Goal: Transaction & Acquisition: Purchase product/service

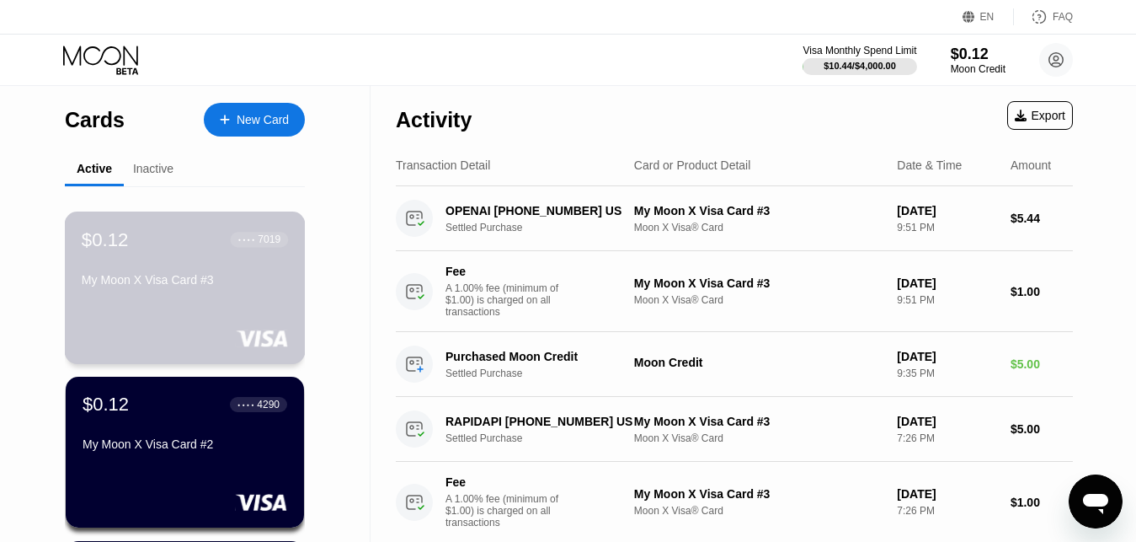
click at [206, 265] on div "$0.12 ● ● ● ● 7019 My Moon X Visa Card #3" at bounding box center [185, 260] width 206 height 65
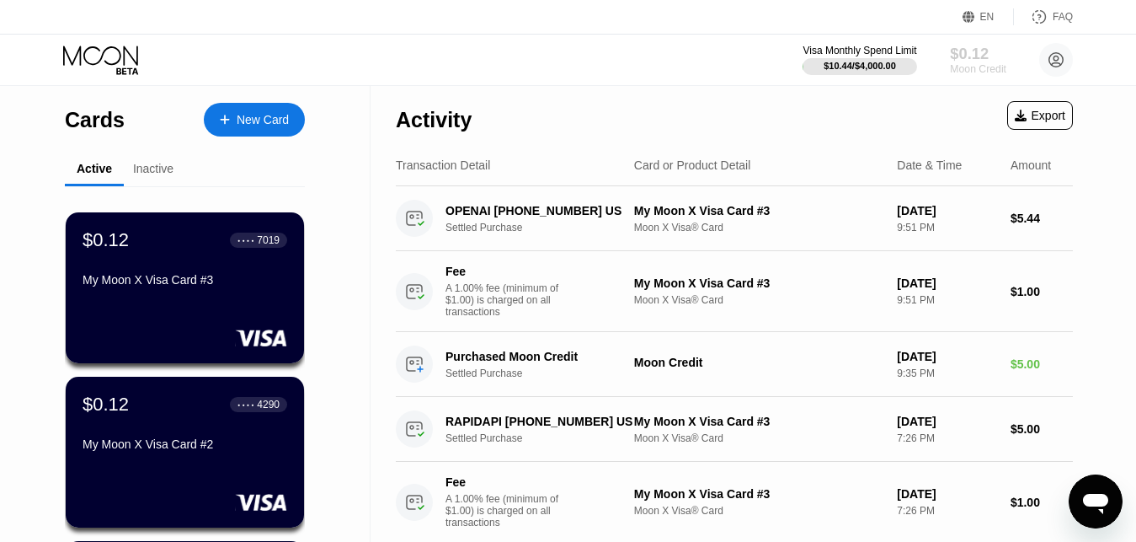
click at [971, 56] on div "$0.12" at bounding box center [978, 54] width 56 height 18
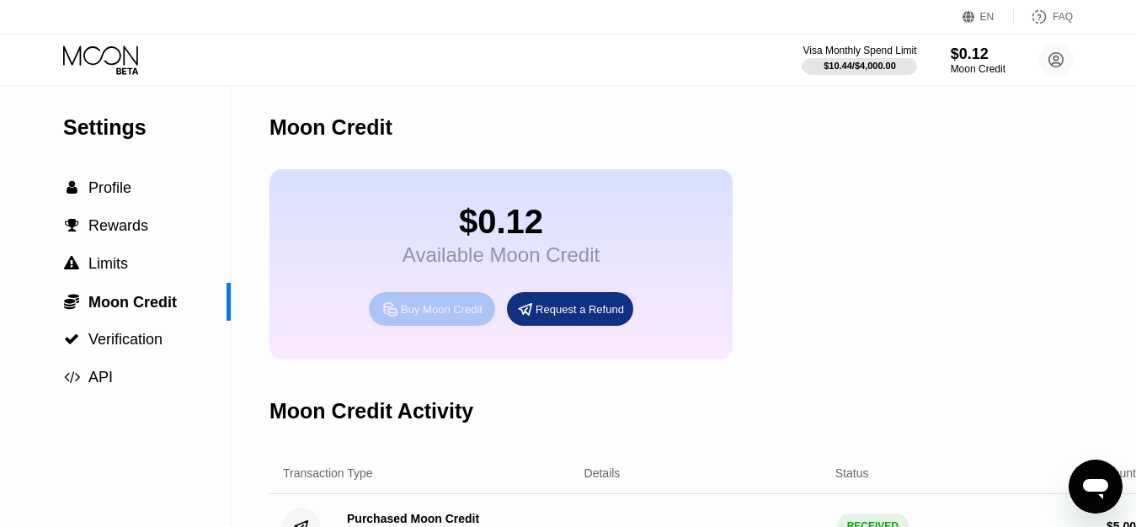
click at [444, 317] on div "Buy Moon Credit" at bounding box center [442, 309] width 82 height 14
type input "0"
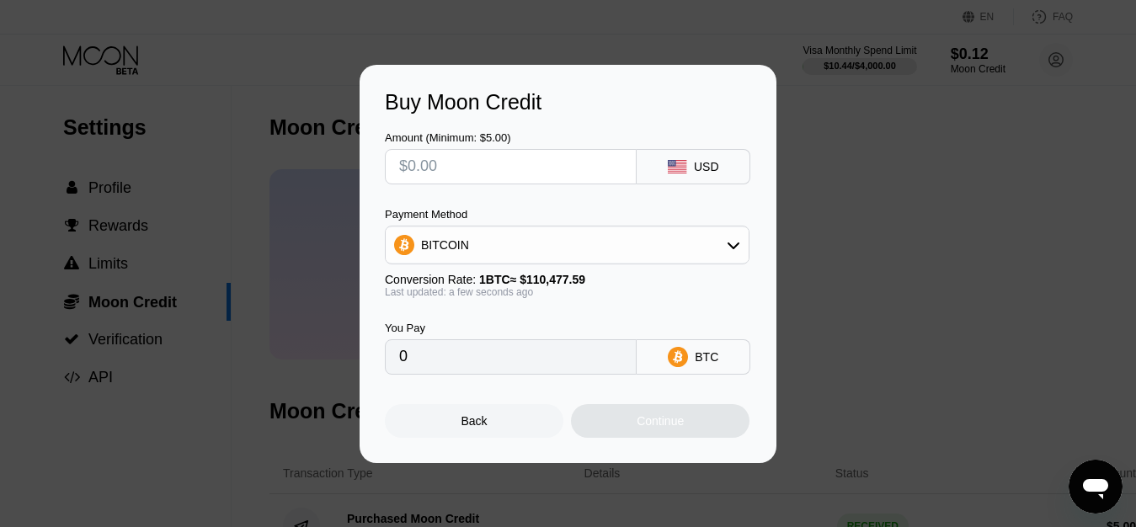
click at [479, 164] on input "text" at bounding box center [510, 167] width 223 height 34
type input "$6"
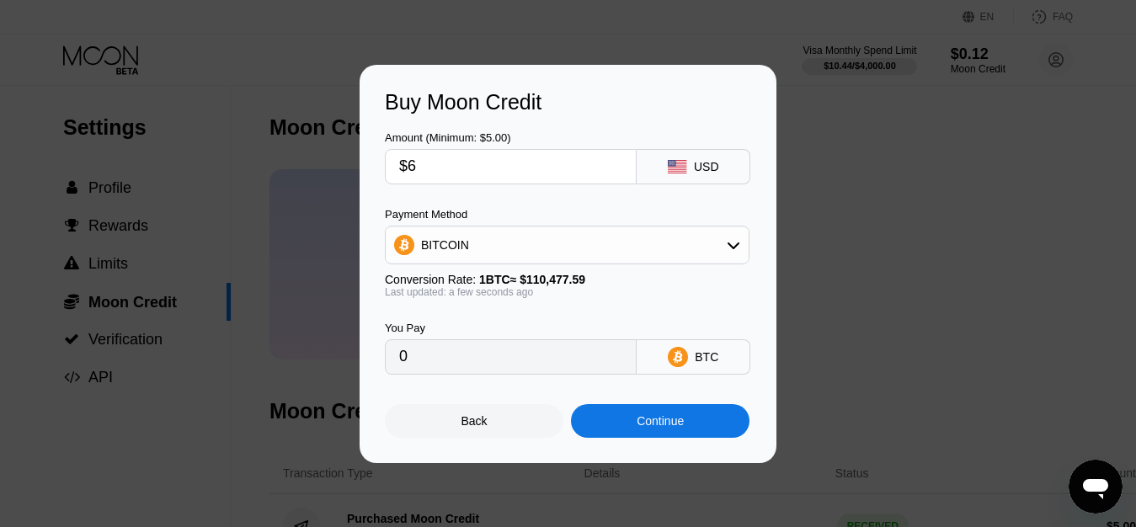
type input "0.00005431"
type input "$6"
click at [582, 115] on div "Amount (Minimum: $5.00) $6 USD" at bounding box center [568, 150] width 366 height 70
click at [570, 252] on div "BITCOIN" at bounding box center [567, 245] width 363 height 34
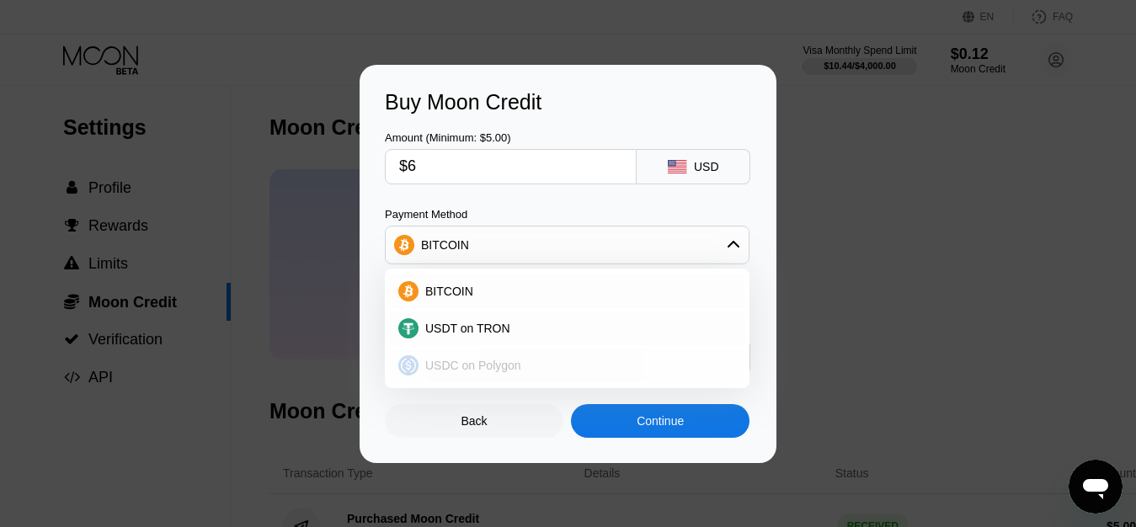
drag, startPoint x: 474, startPoint y: 364, endPoint x: 502, endPoint y: 307, distance: 63.7
click at [473, 364] on span "USDC on Polygon" at bounding box center [473, 365] width 96 height 13
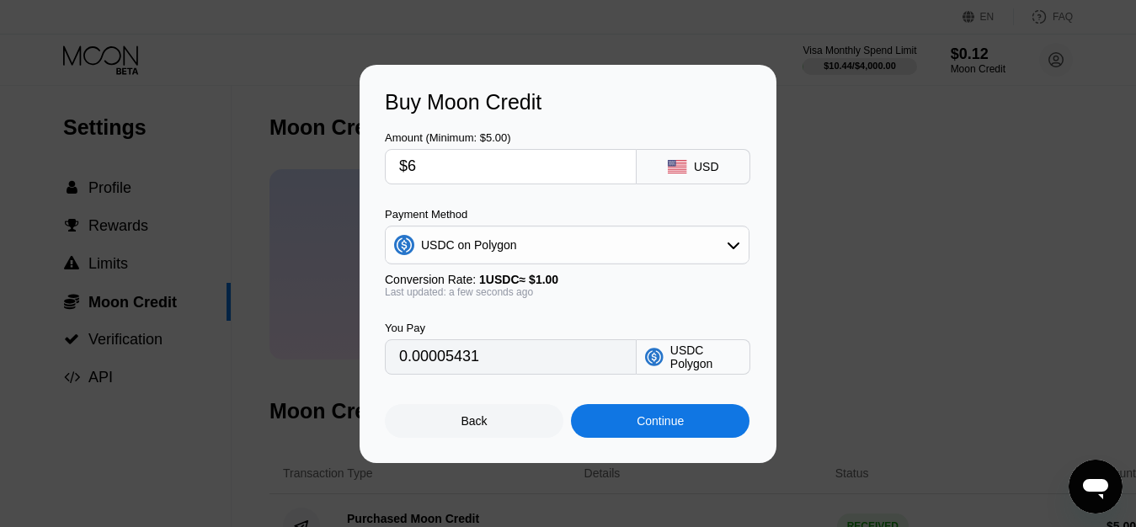
type input "6.00000000"
click at [630, 296] on div "Last updated: a few seconds ago" at bounding box center [567, 292] width 365 height 12
click at [600, 298] on div "Last updated: a few seconds ago" at bounding box center [567, 292] width 365 height 12
click at [502, 175] on input "$6" at bounding box center [510, 167] width 223 height 34
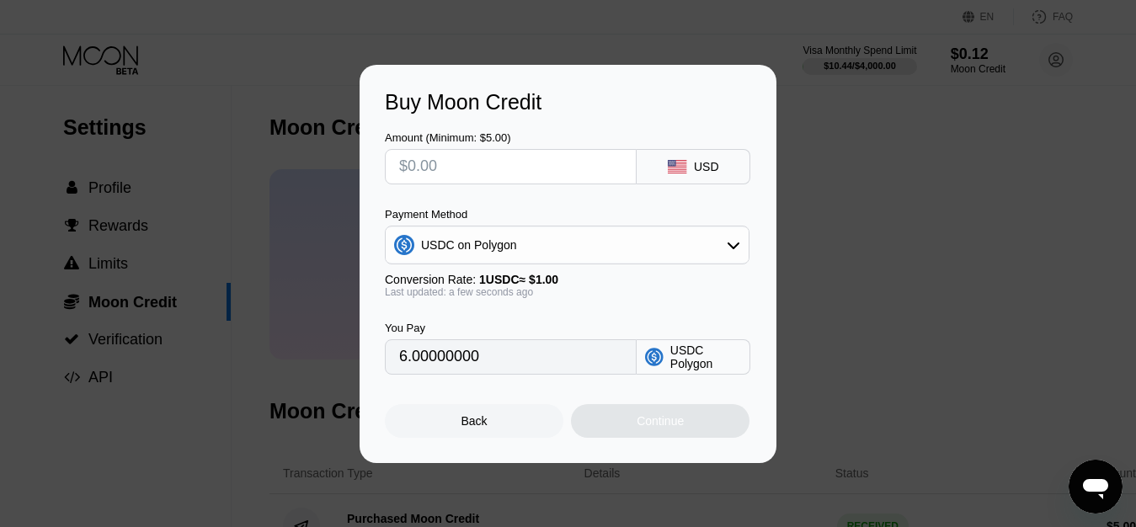
type input "0"
type input "$7"
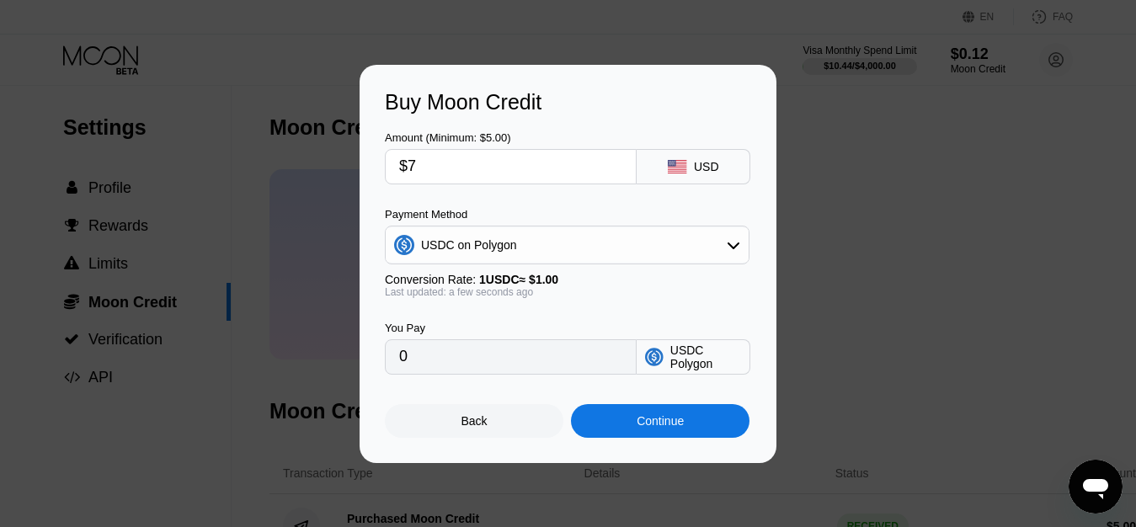
type input "7.00000000"
type input "$7"
click at [589, 314] on div "You Pay 7.00000000 USDC Polygon" at bounding box center [568, 336] width 366 height 77
click at [452, 170] on input "$7" at bounding box center [510, 167] width 223 height 34
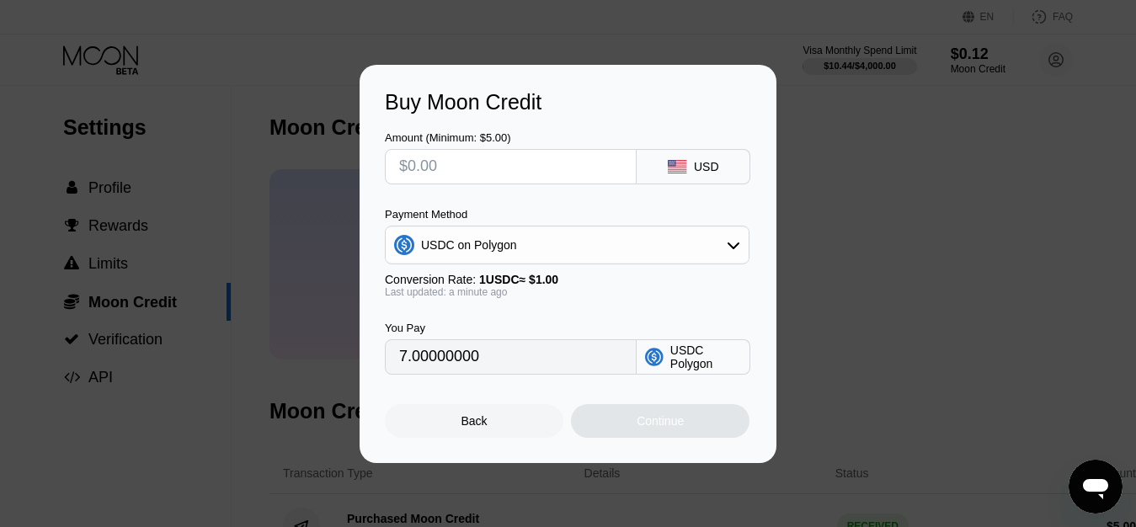
type input "0"
type input "$8"
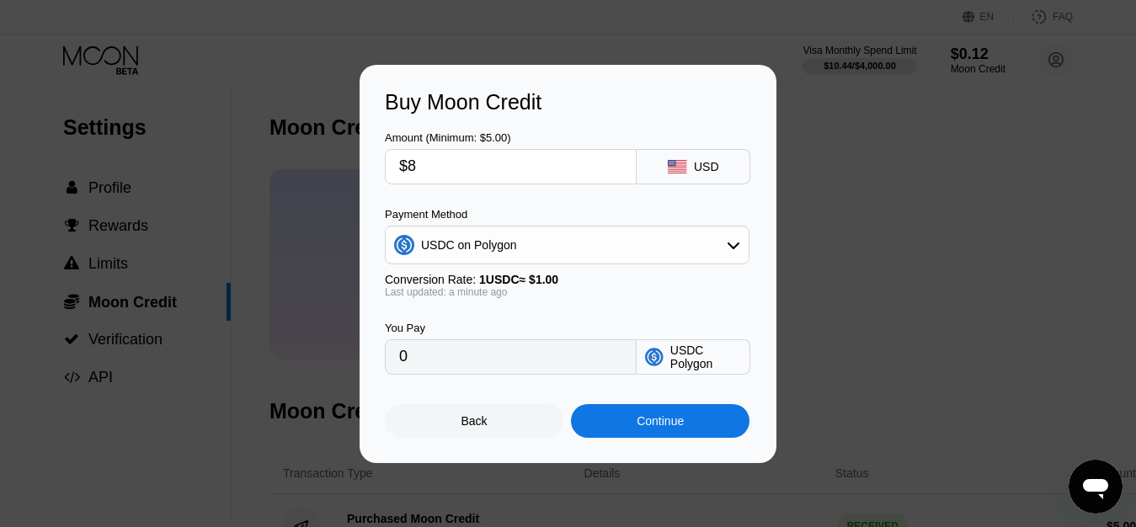
type input "8.00000000"
click at [452, 169] on input "$8" at bounding box center [510, 167] width 223 height 34
click at [525, 200] on div "Amount (Minimum: $5.00) $8 USD Payment Method USDC on Polygon Conversion Rate: …" at bounding box center [568, 245] width 366 height 260
drag, startPoint x: 429, startPoint y: 174, endPoint x: 411, endPoint y: 168, distance: 18.9
click at [411, 168] on input "$8" at bounding box center [510, 167] width 223 height 34
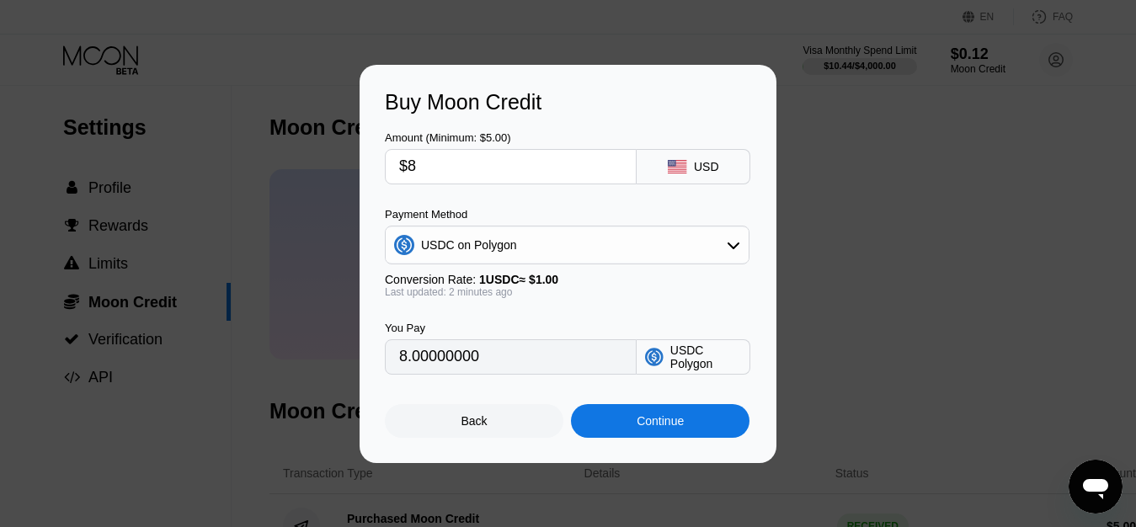
type input "$7"
type input "7.00000000"
type input "$7"
click at [517, 205] on div "Amount (Minimum: $5.00) $7 USD Payment Method USDC on Polygon Conversion Rate: …" at bounding box center [568, 245] width 366 height 260
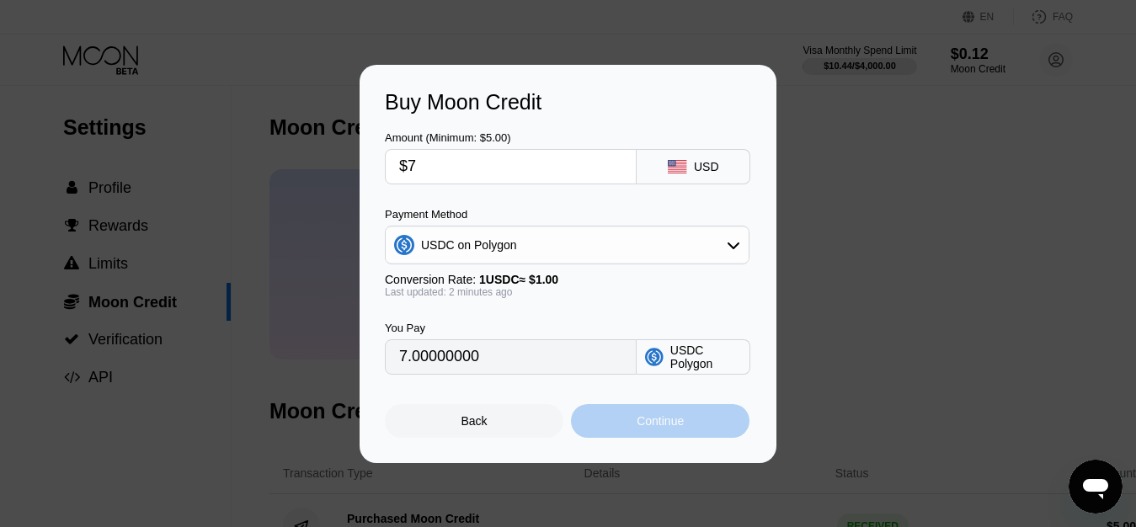
click at [609, 427] on div "Continue" at bounding box center [660, 421] width 179 height 34
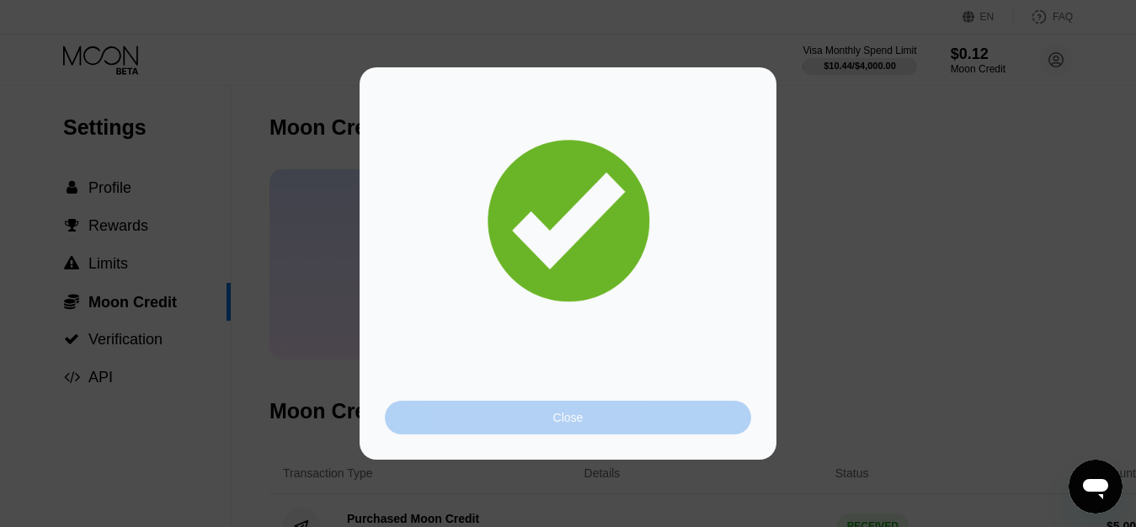
click at [511, 409] on div "Close" at bounding box center [568, 418] width 366 height 34
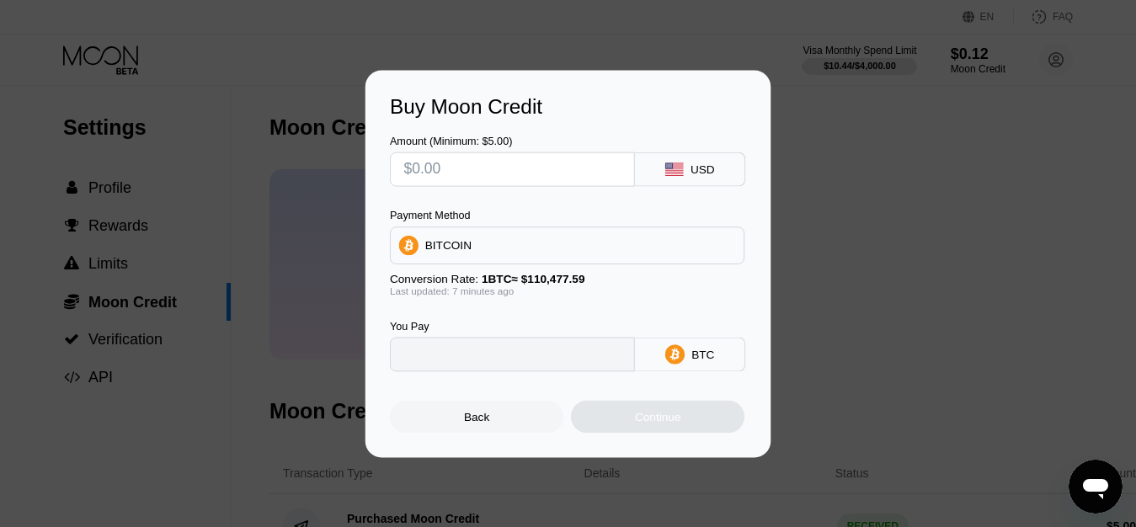
type input "0"
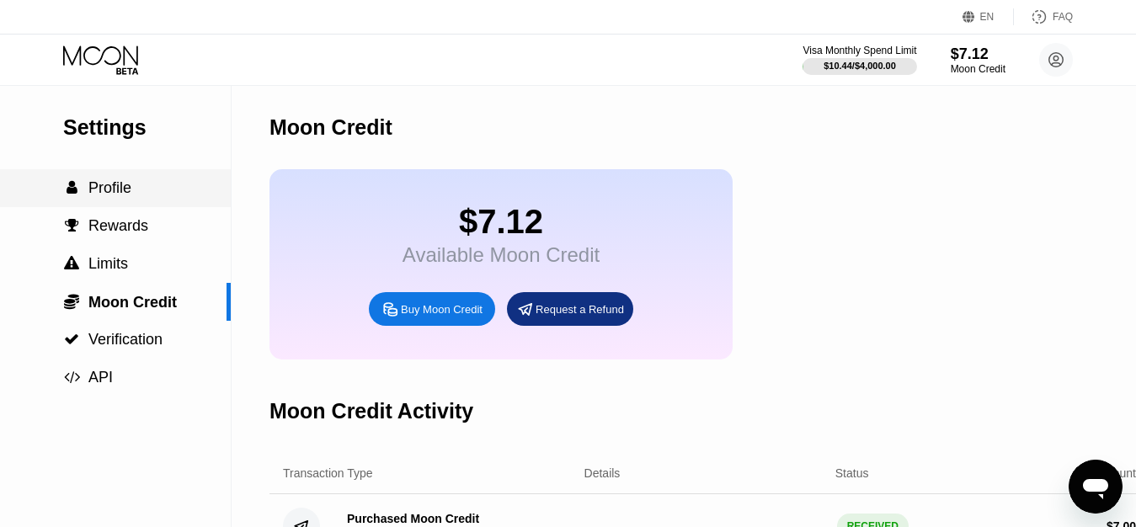
click at [112, 190] on span "Profile" at bounding box center [109, 187] width 43 height 17
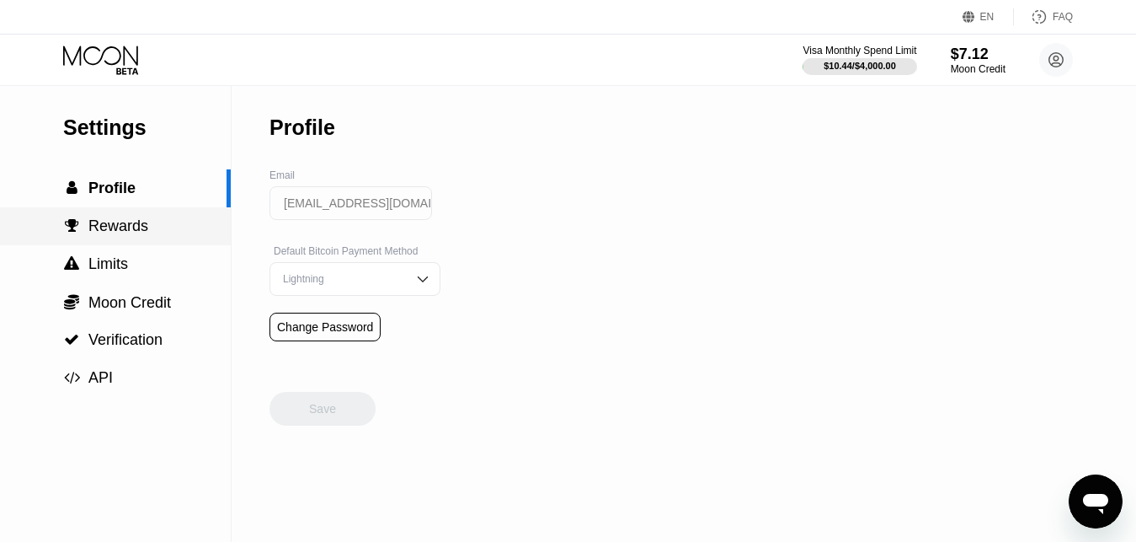
click at [125, 232] on span "Rewards" at bounding box center [118, 225] width 60 height 17
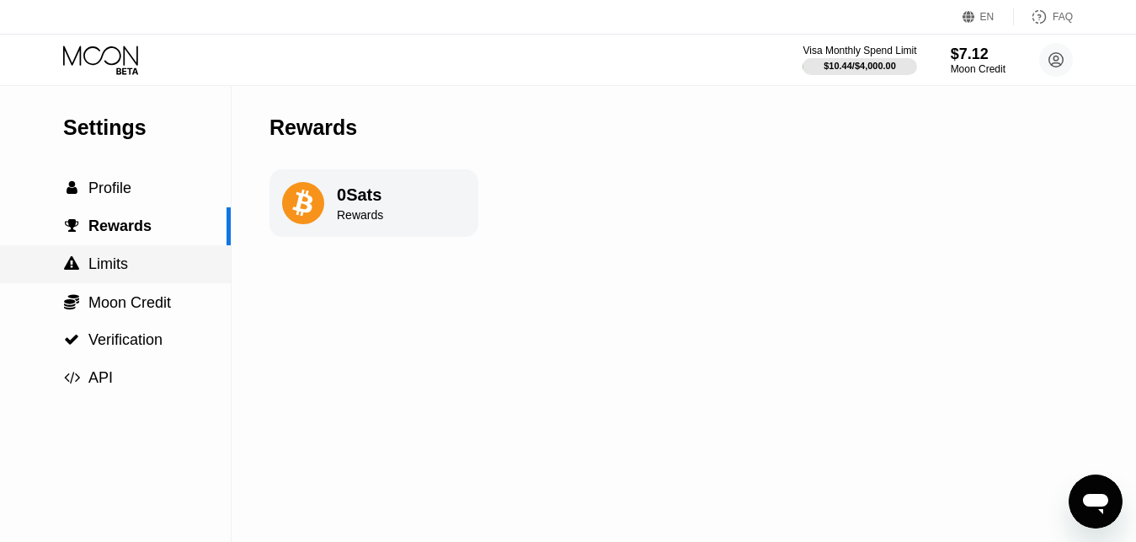
click at [116, 272] on span "Limits" at bounding box center [108, 263] width 40 height 17
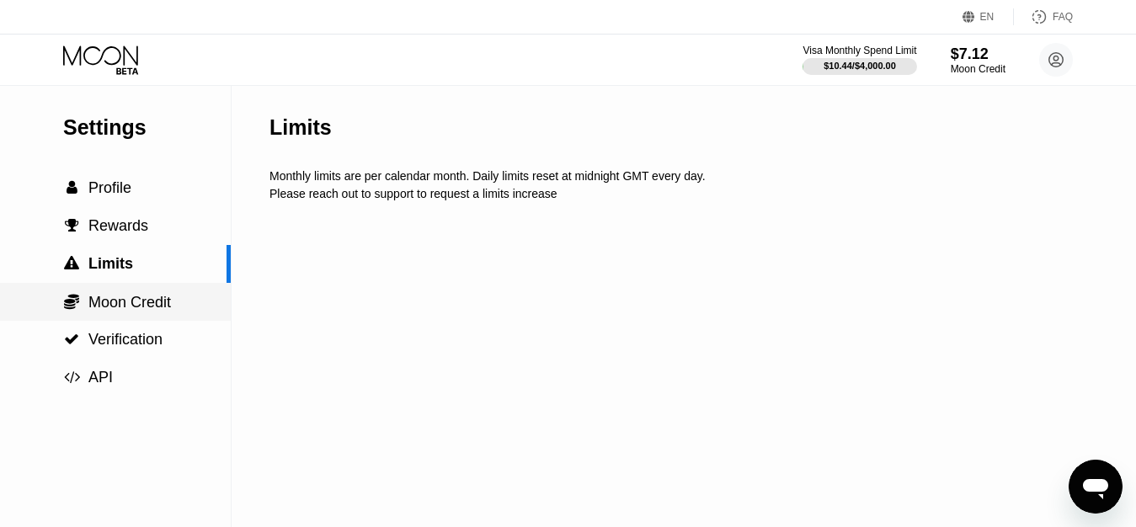
click at [142, 307] on span "Moon Credit" at bounding box center [129, 302] width 83 height 17
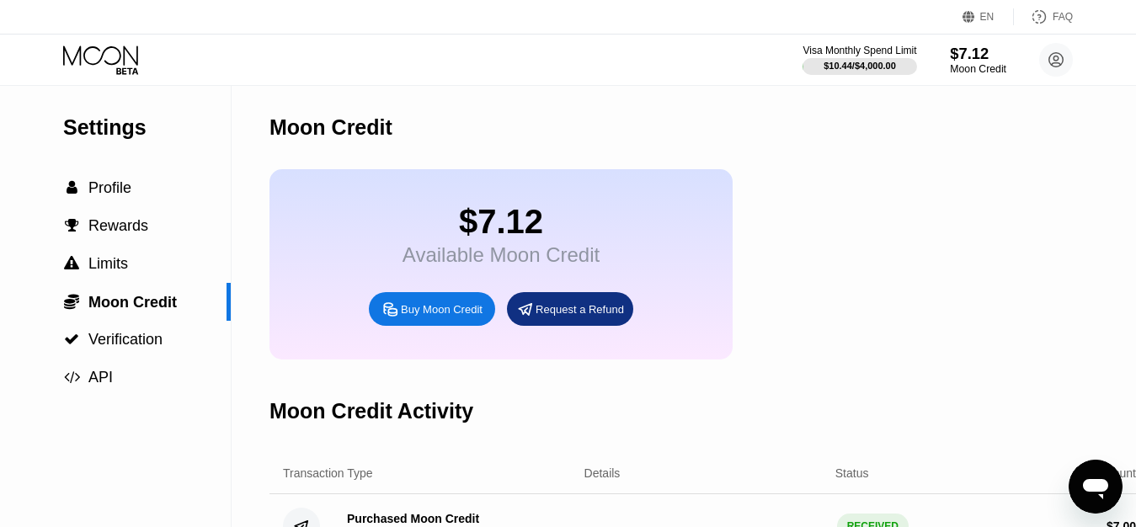
click at [962, 56] on div "$7.12" at bounding box center [978, 54] width 56 height 18
click at [115, 65] on icon at bounding box center [102, 59] width 78 height 29
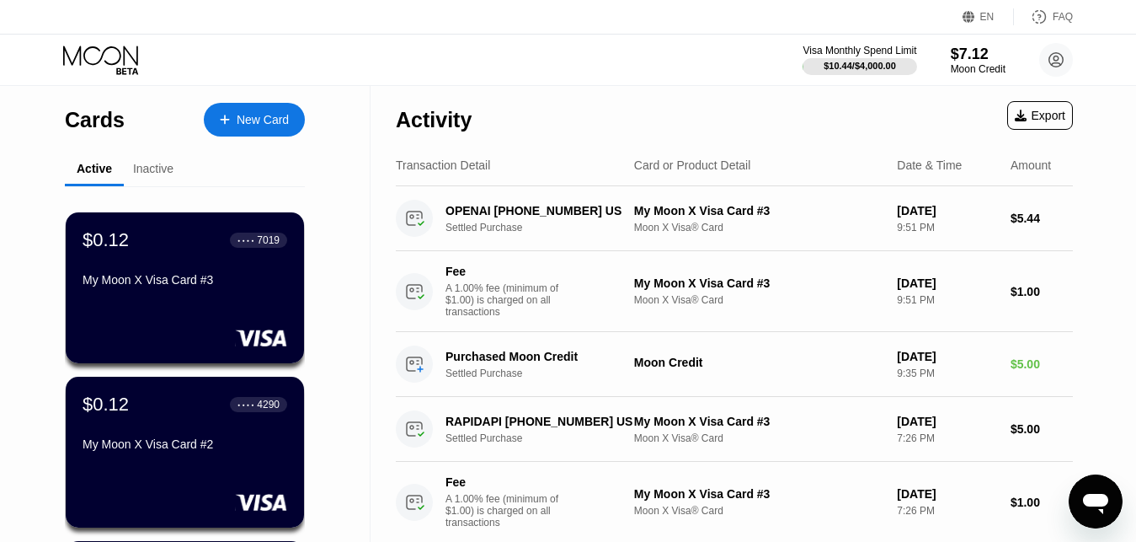
click at [156, 251] on div "$0.12 ● ● ● ● 7019" at bounding box center [185, 240] width 205 height 22
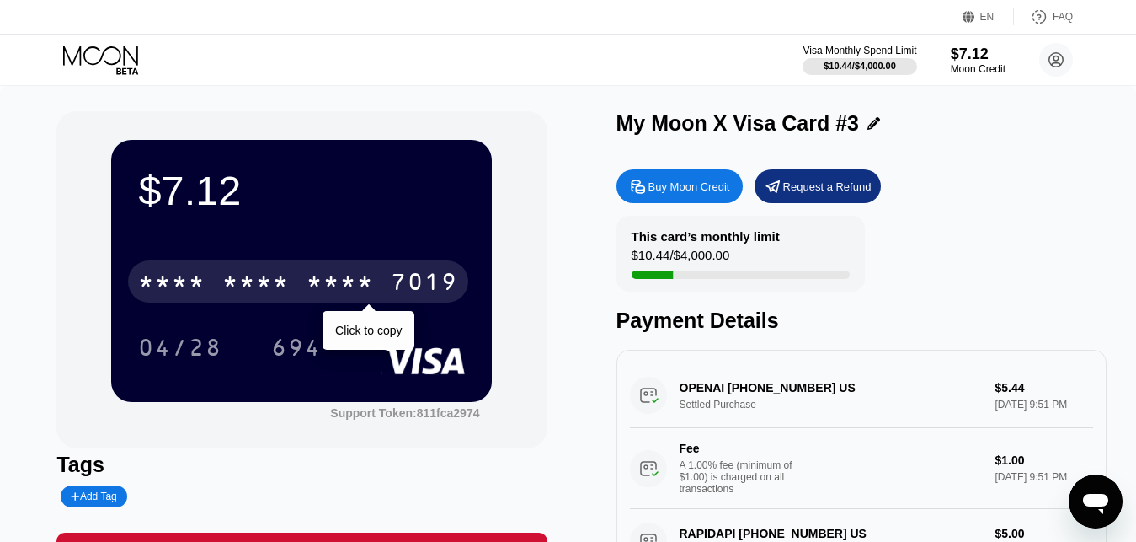
click at [419, 288] on div "7019" at bounding box center [424, 283] width 67 height 27
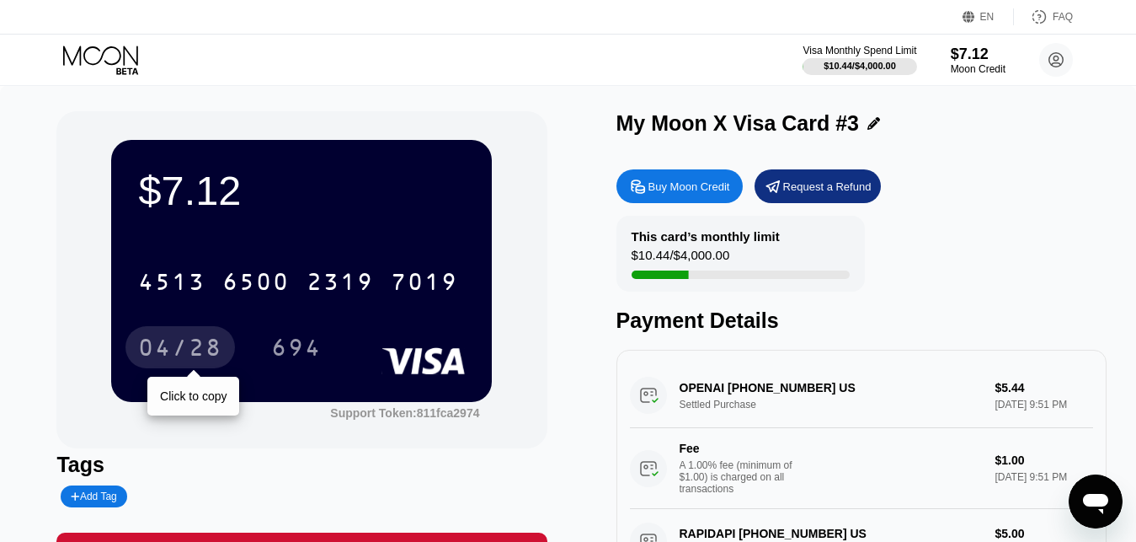
click at [201, 342] on div "04/28" at bounding box center [180, 349] width 84 height 27
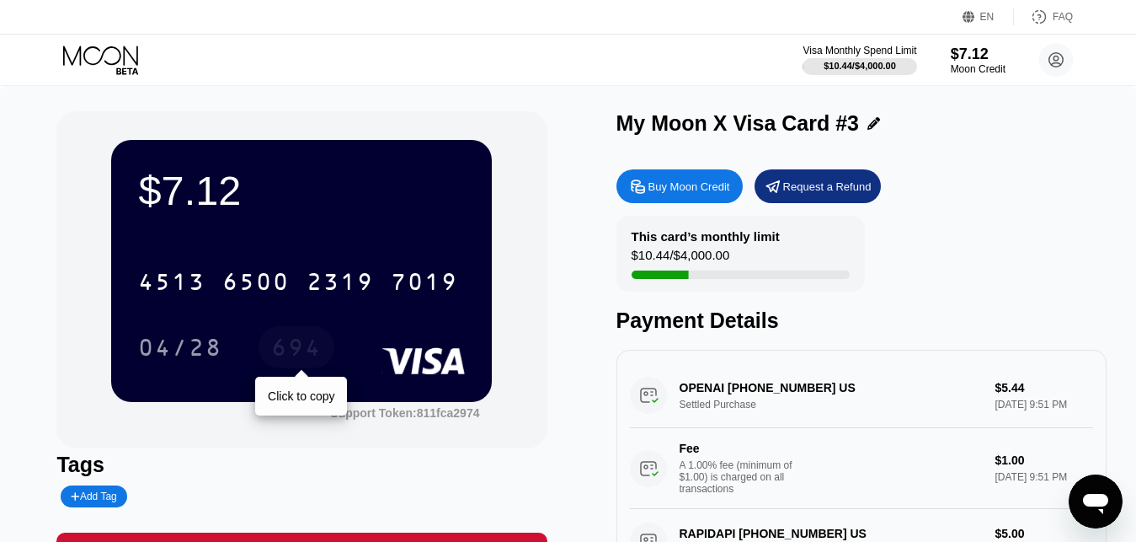
click at [297, 353] on div "694" at bounding box center [296, 349] width 51 height 27
